Goal: Task Accomplishment & Management: Use online tool/utility

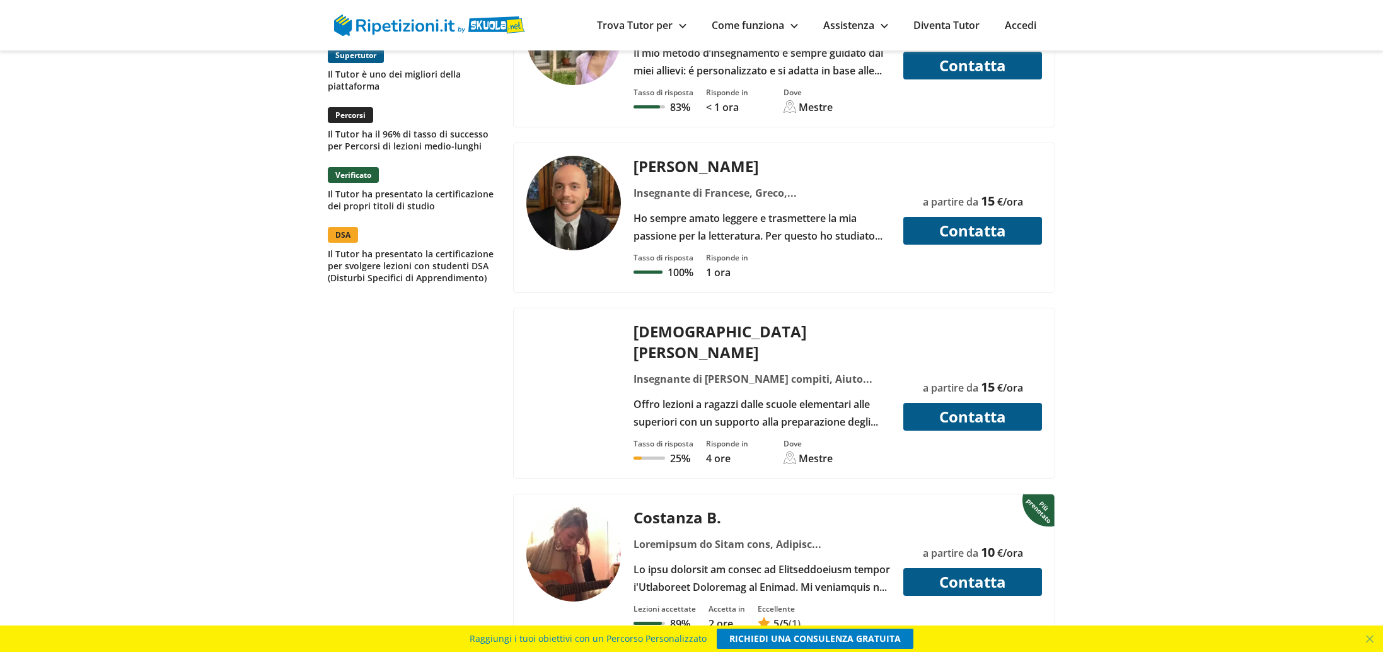
scroll to position [1521, 0]
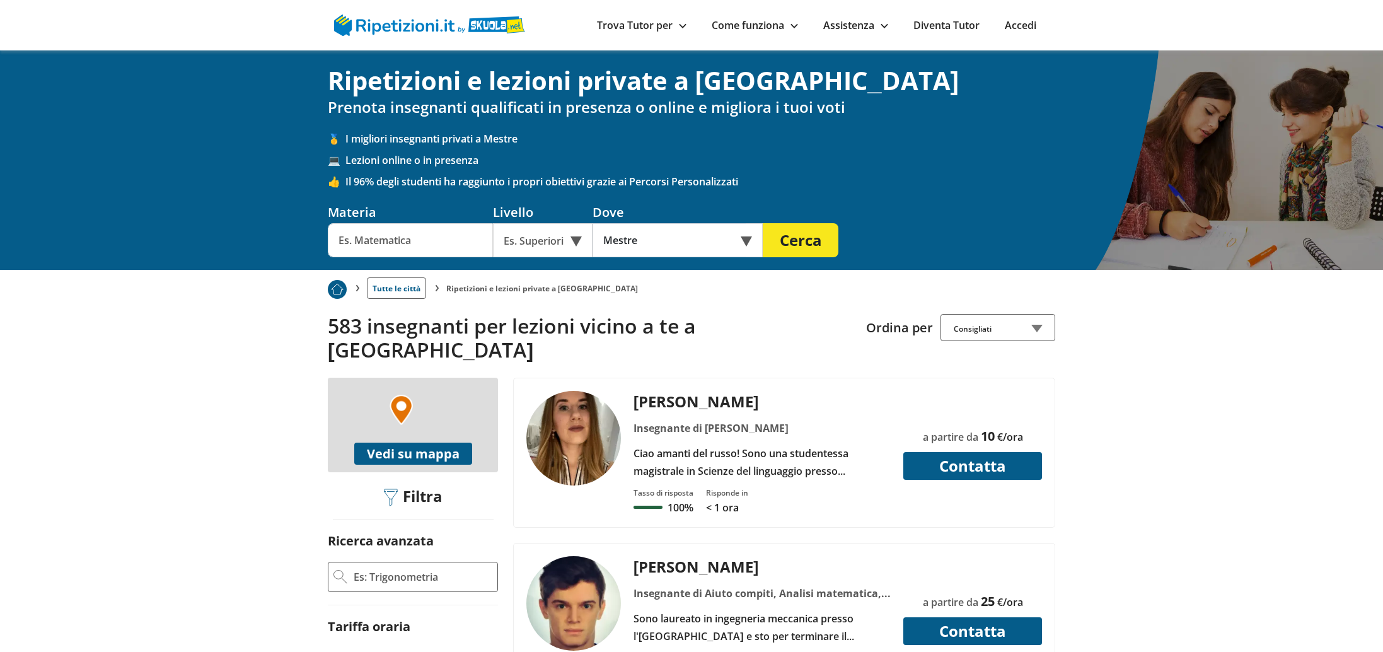
click at [440, 241] on input "text" at bounding box center [410, 240] width 165 height 34
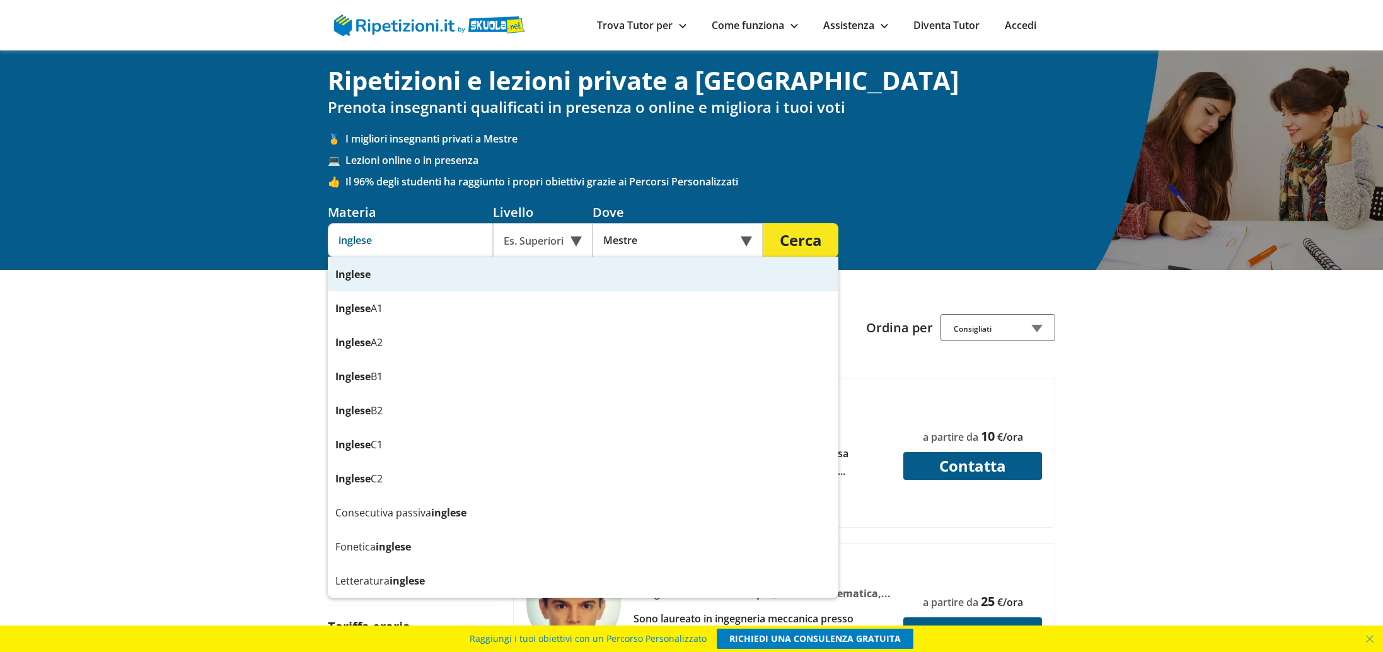
click at [425, 277] on div "Inglese" at bounding box center [583, 274] width 510 height 34
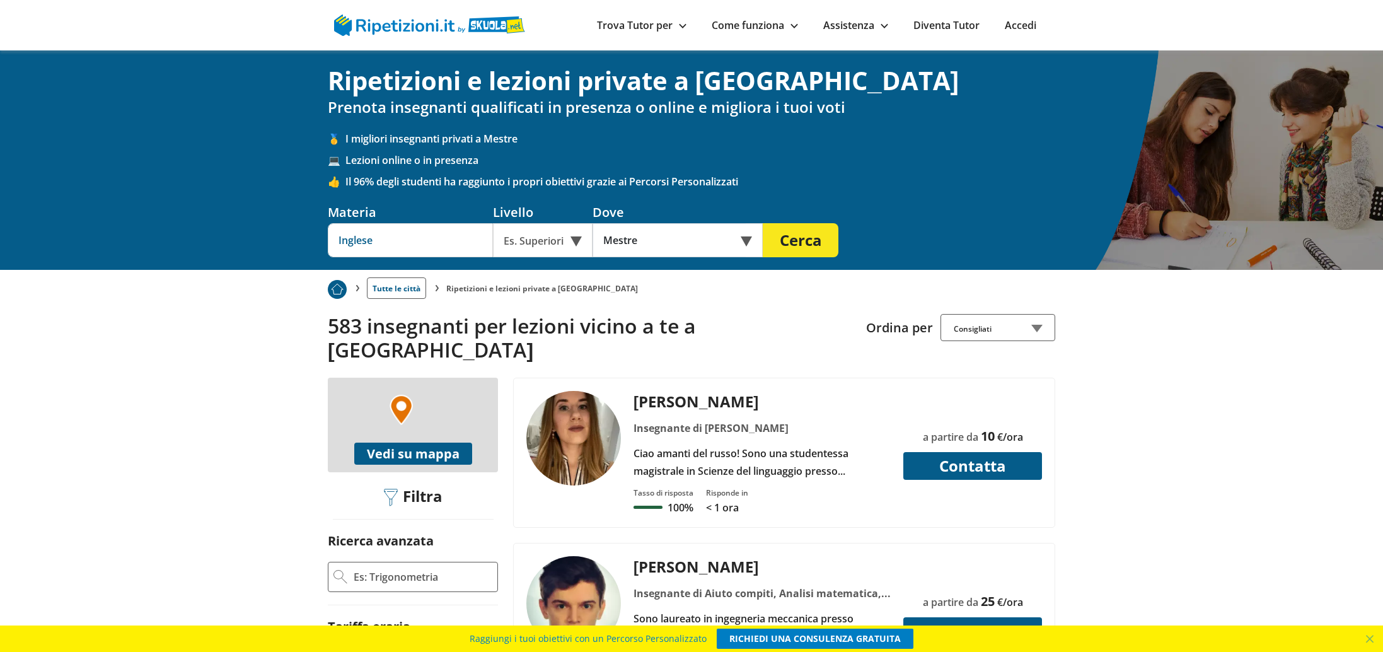
type input "Inglese"
click at [576, 239] on div "Es. Superiori" at bounding box center [543, 240] width 100 height 34
click at [553, 263] on div "Elementari" at bounding box center [542, 269] width 87 height 25
click at [807, 244] on button "Cerca" at bounding box center [801, 240] width 76 height 34
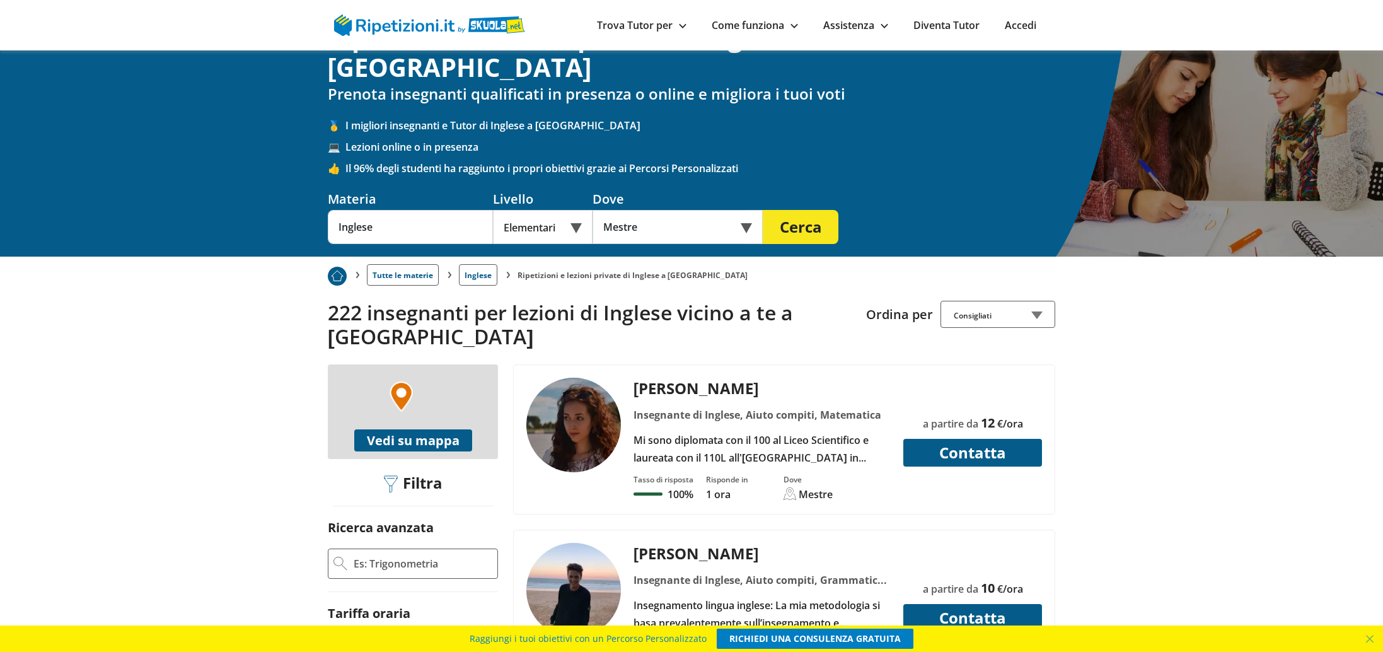
scroll to position [45, 0]
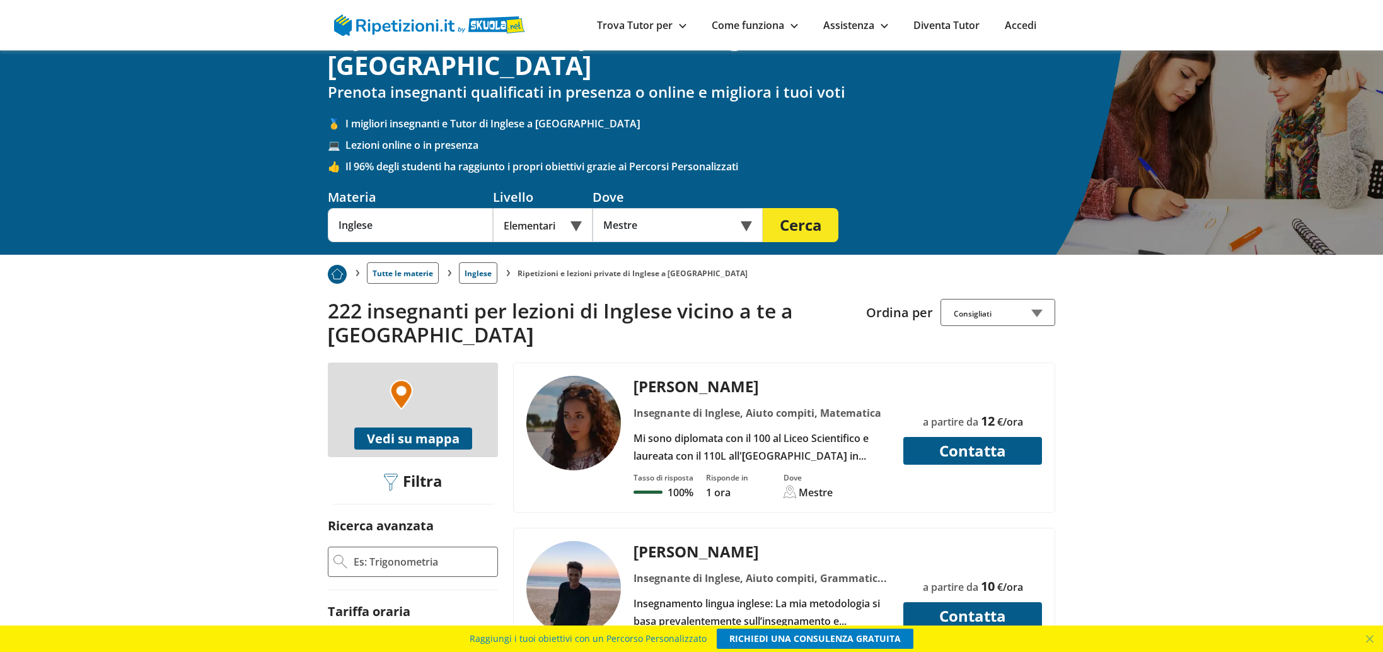
click at [671, 397] on div "Elisa C. Insegnante di Inglese, Aiuto compiti, Matematica Mi sono diplomata con…" at bounding box center [762, 420] width 267 height 89
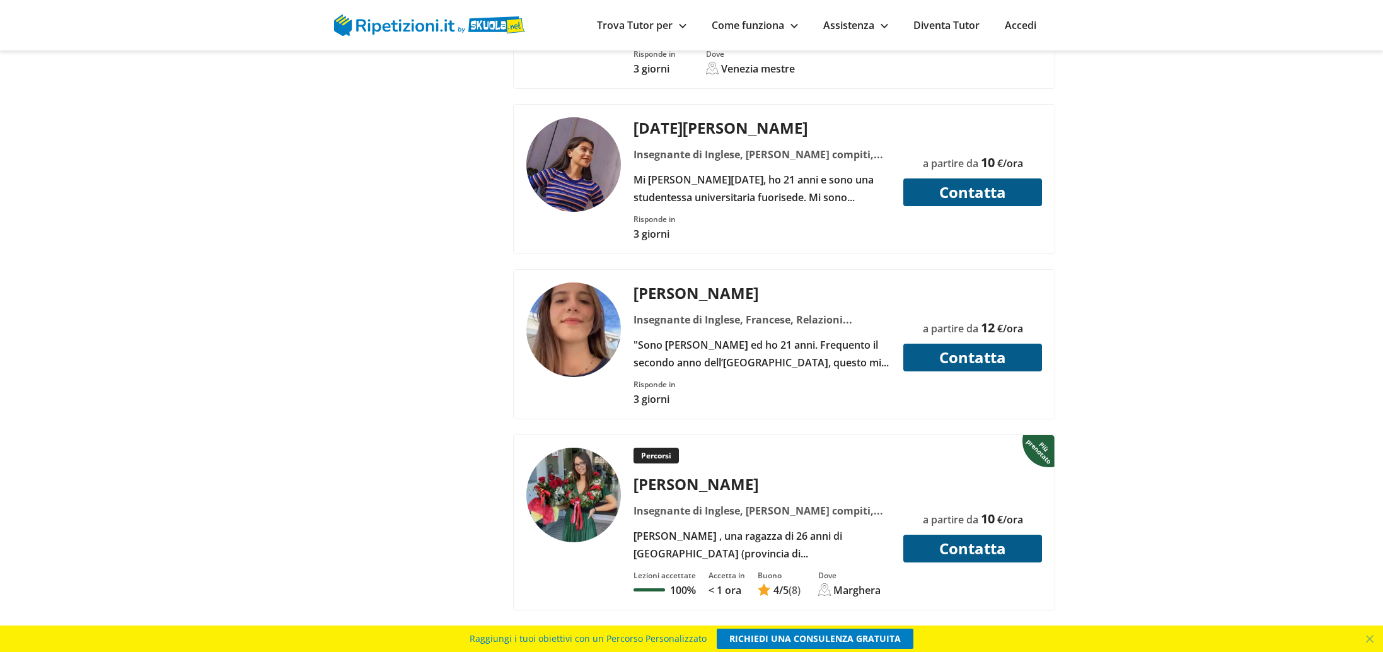
scroll to position [2196, 0]
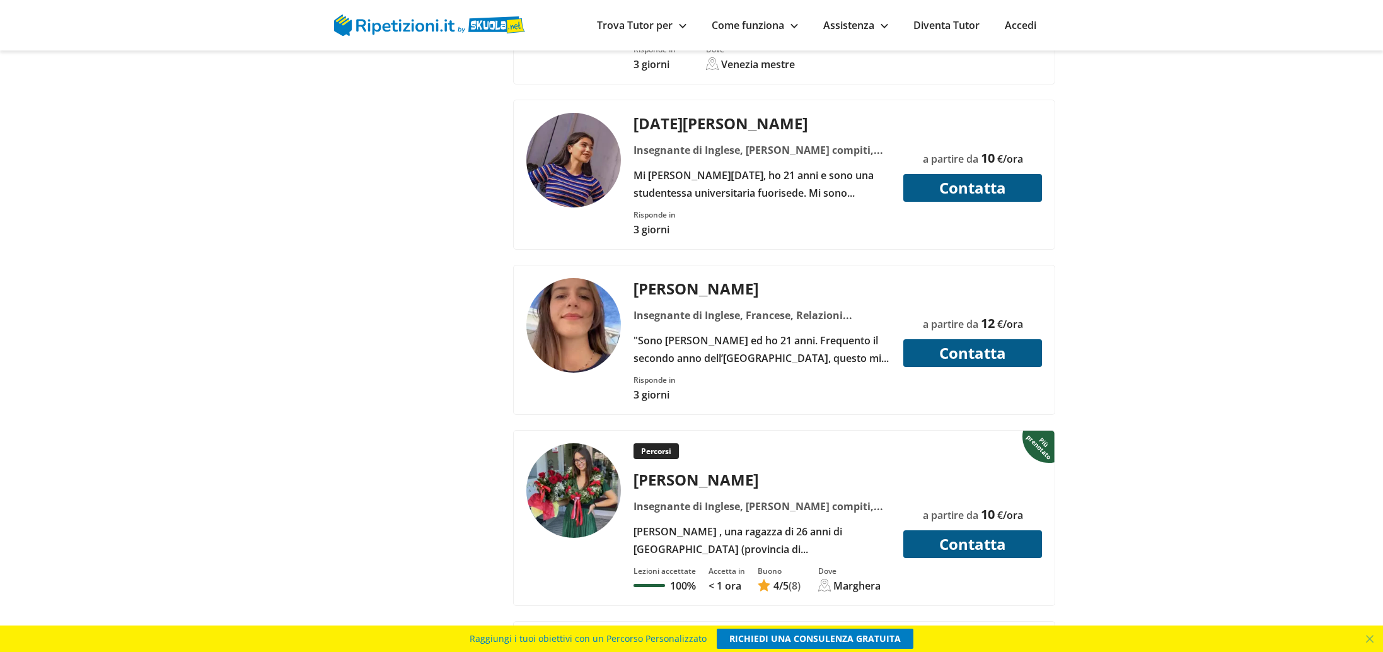
click at [589, 458] on img at bounding box center [573, 490] width 95 height 95
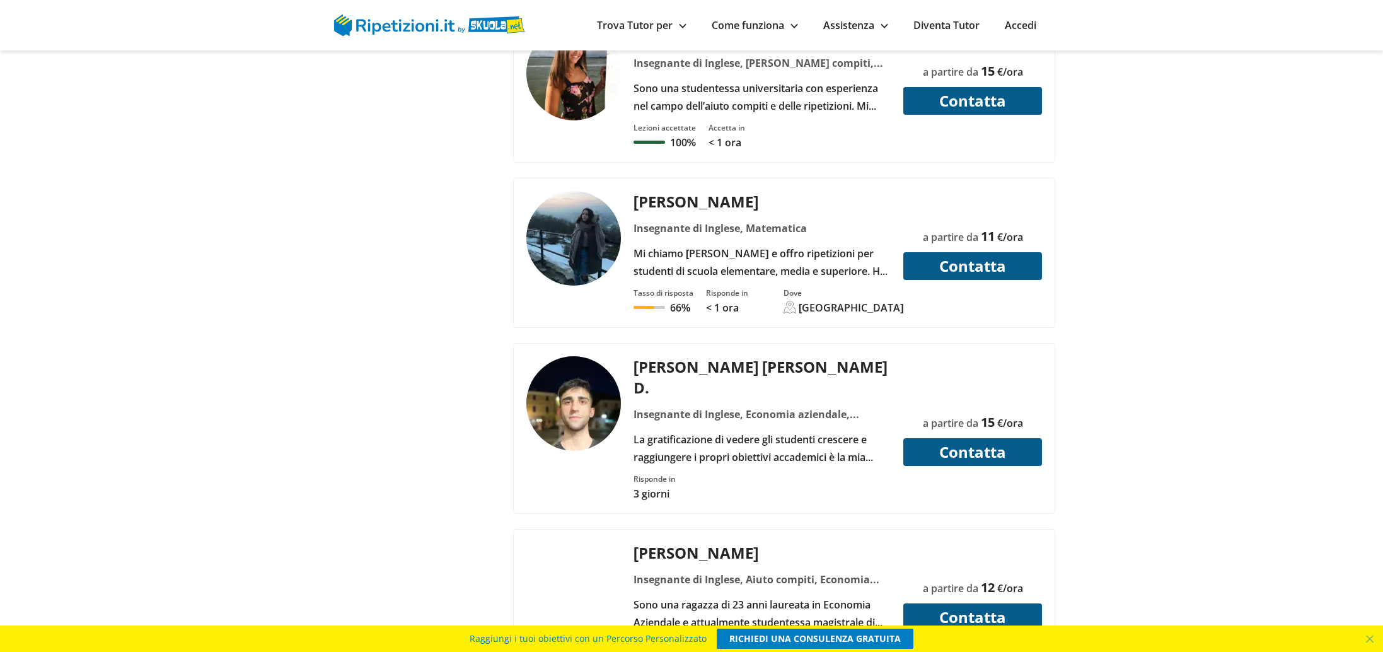
scroll to position [4473, 0]
